Goal: Find specific page/section: Find specific page/section

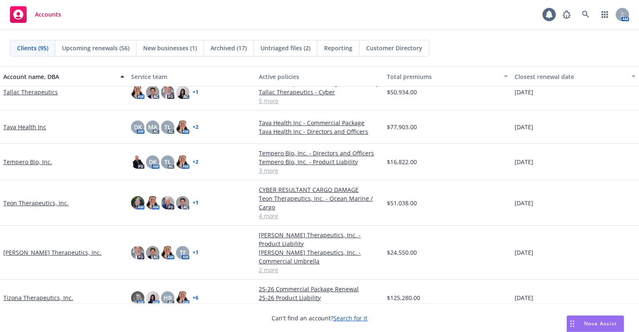
scroll to position [2529, 0]
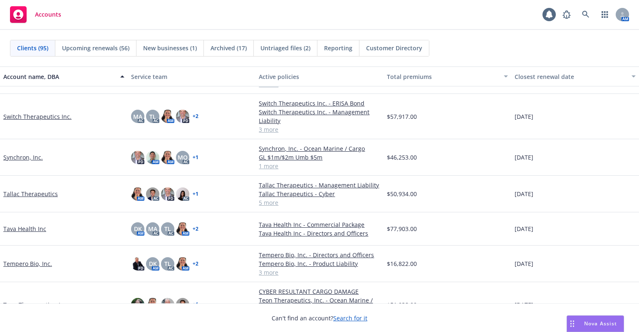
click at [10, 196] on link "Tallac Therapeutics" at bounding box center [30, 194] width 55 height 9
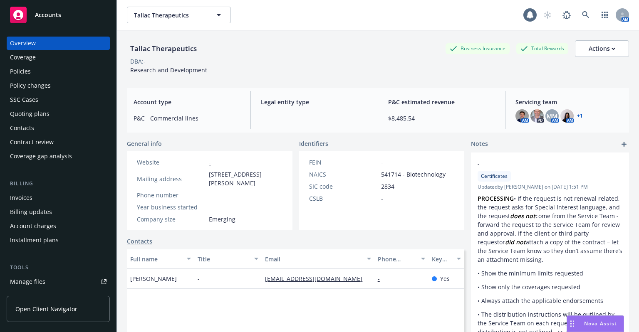
click at [19, 74] on div "Policies" at bounding box center [20, 71] width 21 height 13
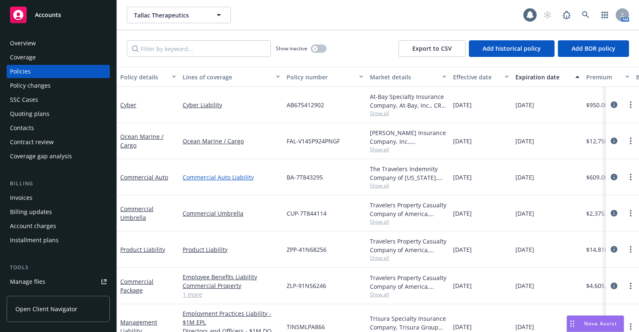
scroll to position [23, 0]
